Goal: Use online tool/utility: Utilize a website feature to perform a specific function

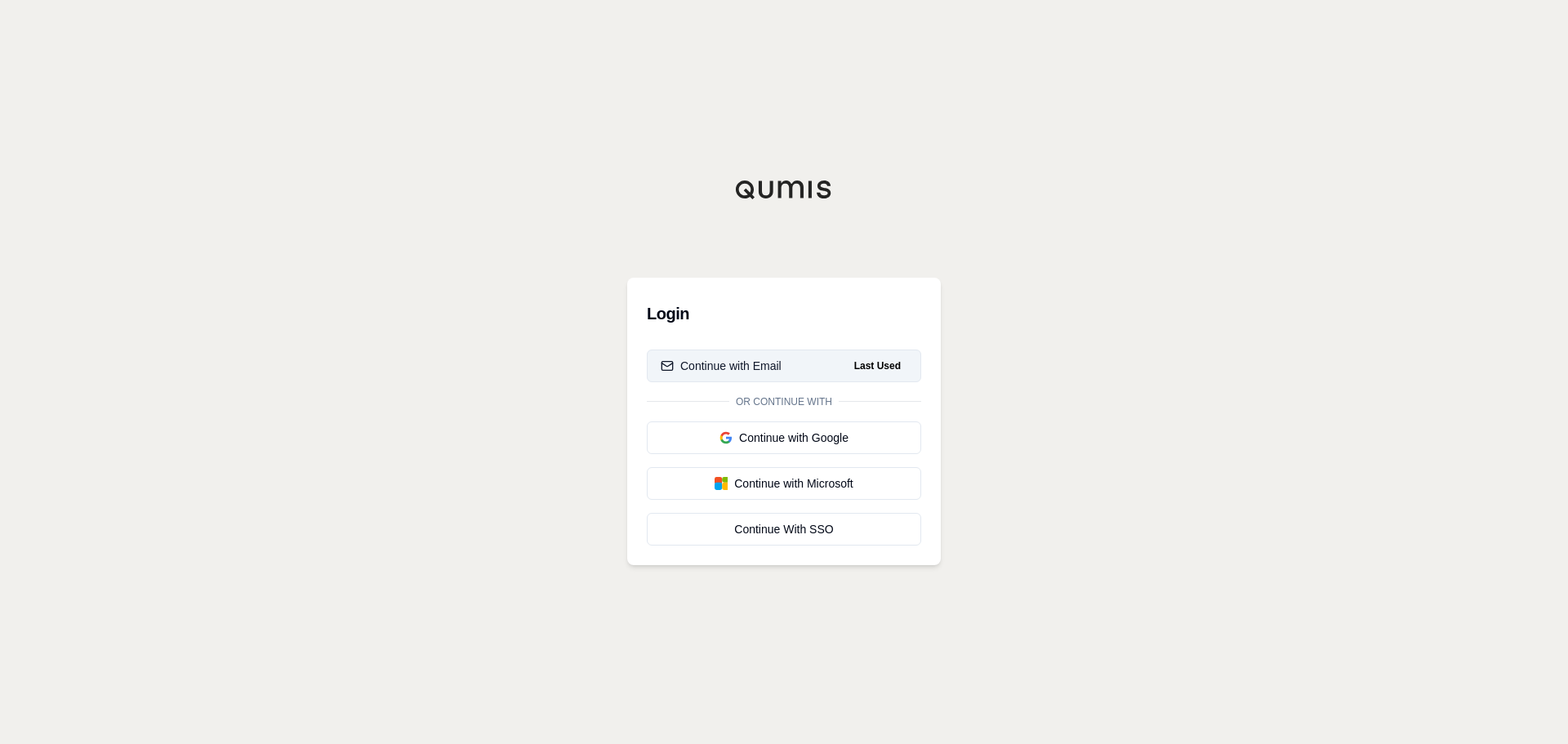
click at [794, 366] on button "Continue with Email Last Used" at bounding box center [784, 365] width 274 height 33
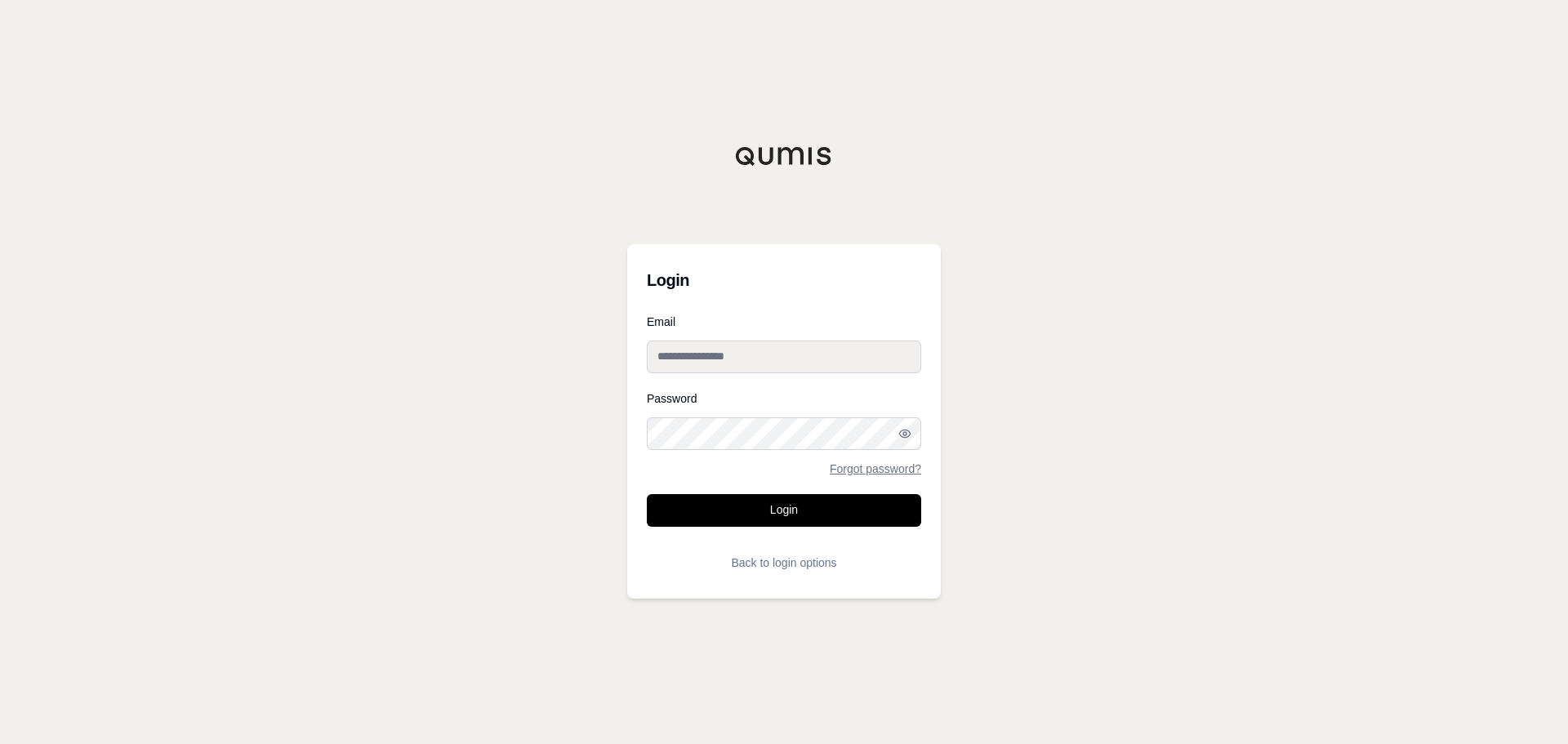
type input "**********"
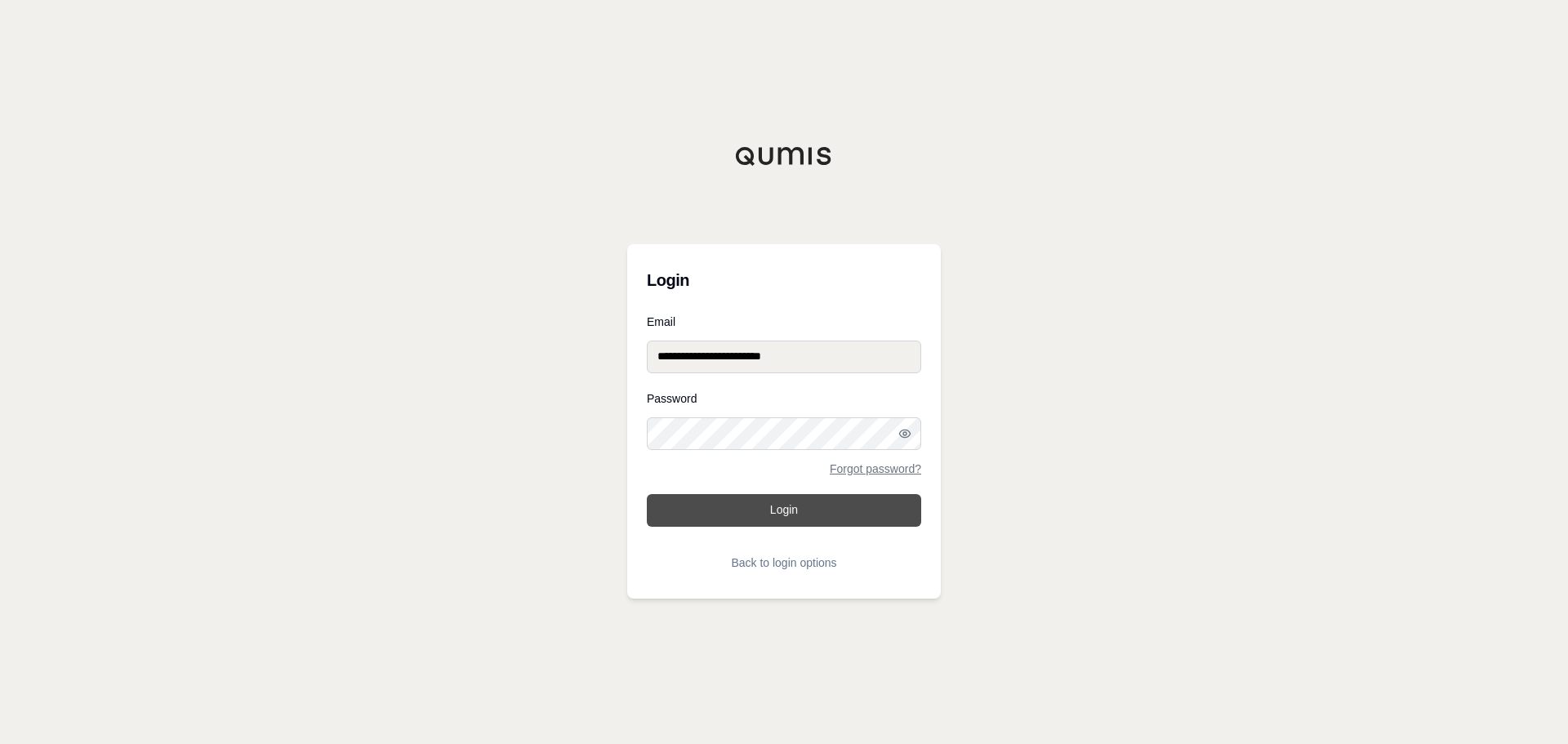
click at [773, 511] on button "Login" at bounding box center [784, 510] width 274 height 33
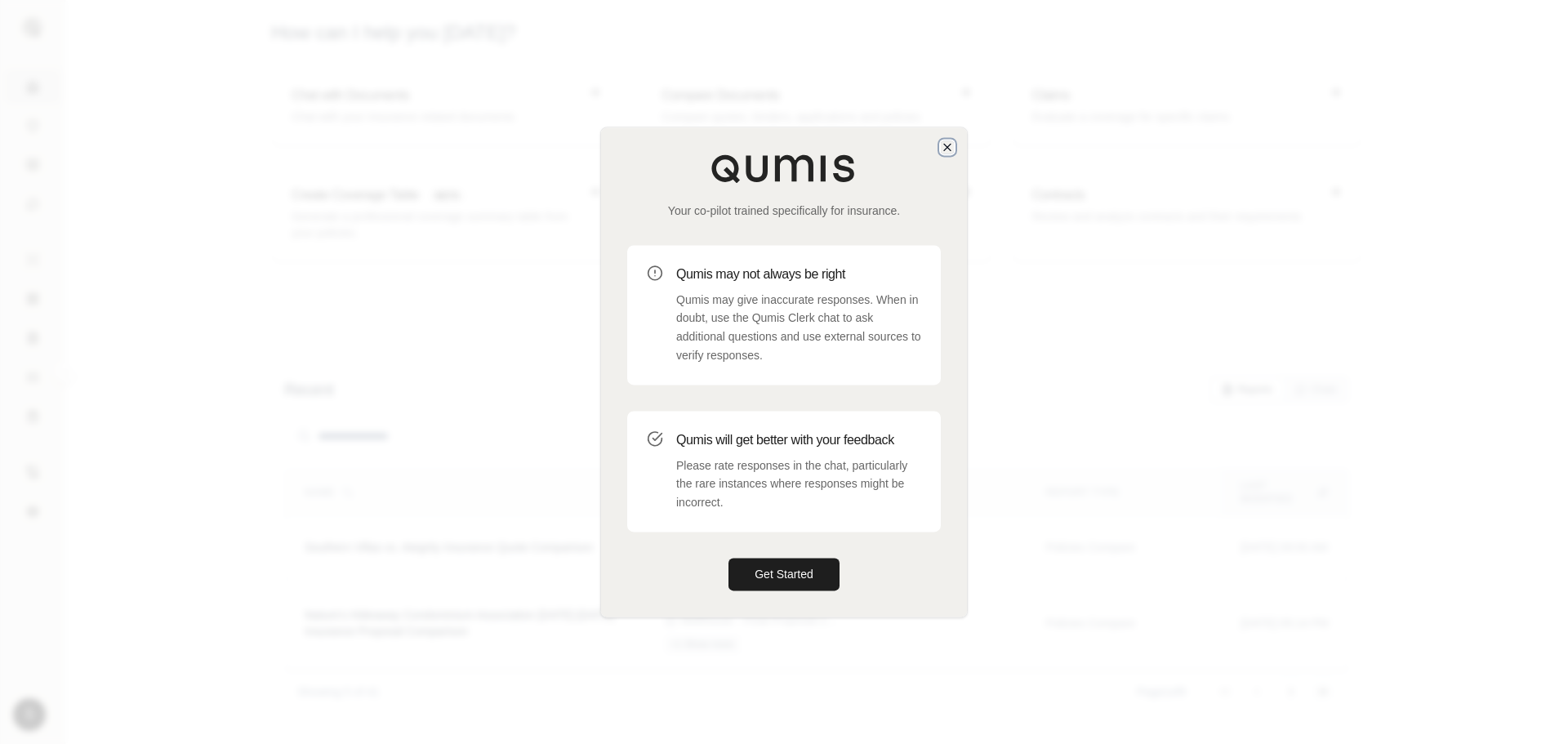
click at [948, 150] on icon "button" at bounding box center [948, 147] width 13 height 13
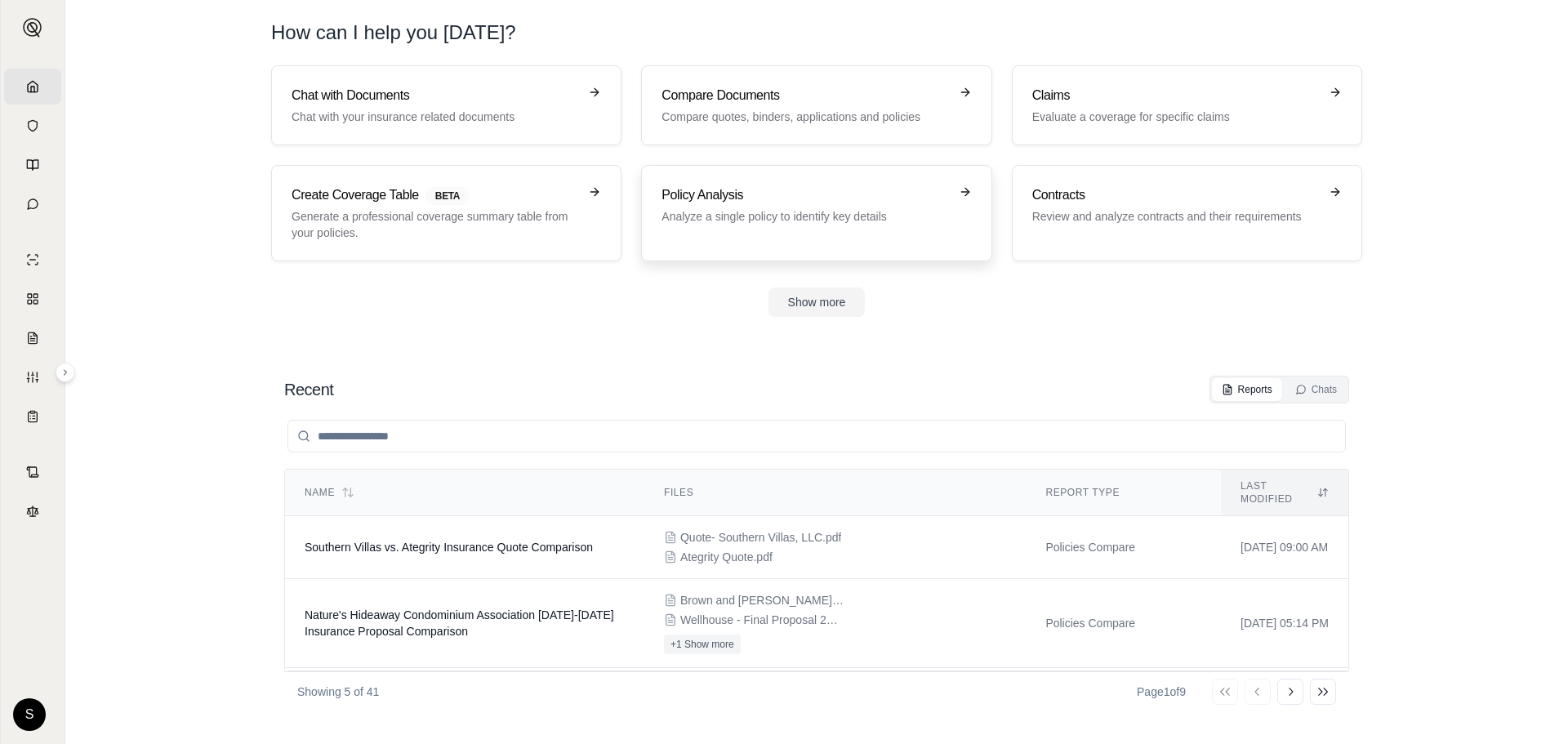
click at [760, 196] on h3 "Policy Analysis" at bounding box center [805, 195] width 287 height 19
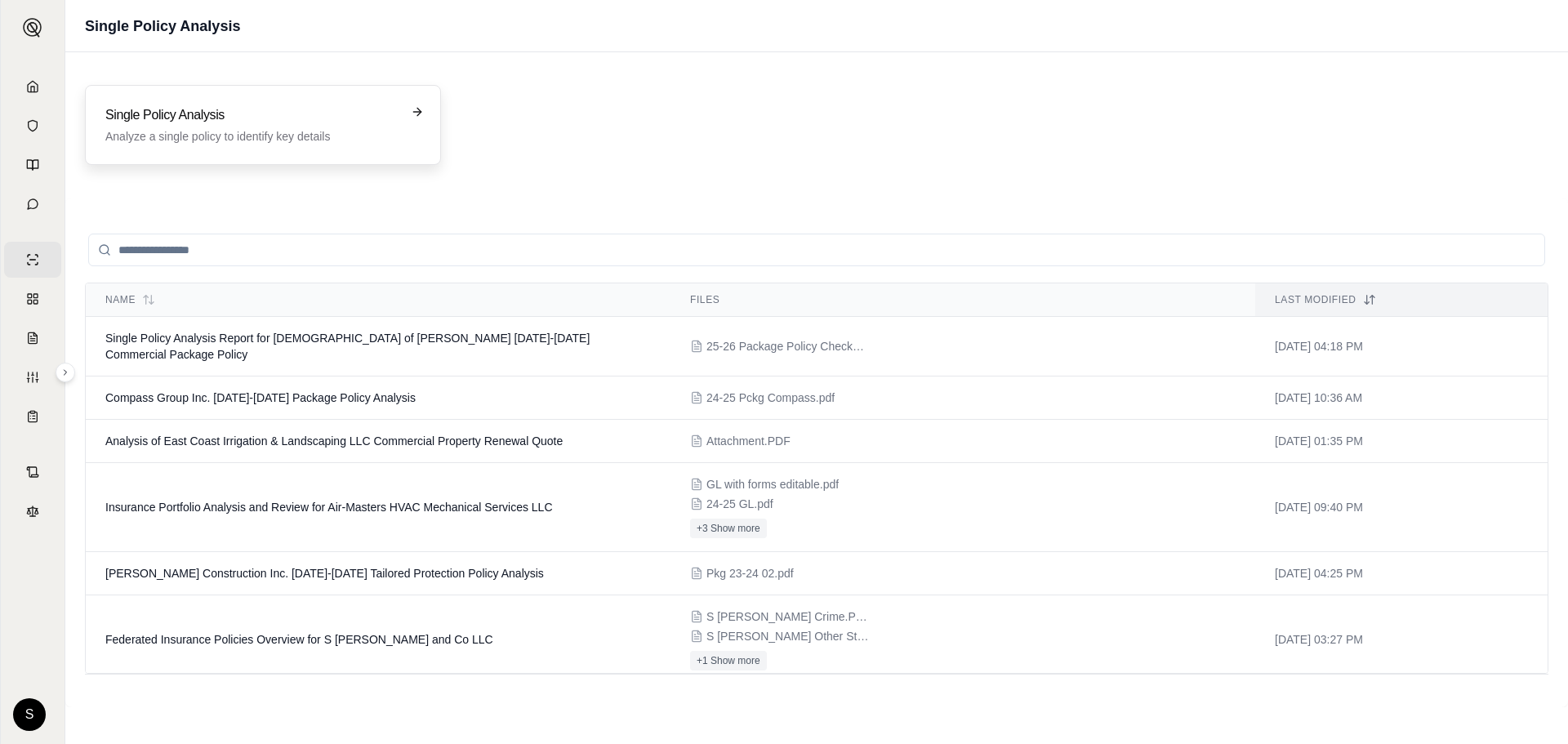
click at [224, 118] on h3 "Single Policy Analysis" at bounding box center [251, 115] width 293 height 19
